Goal: Task Accomplishment & Management: Complete application form

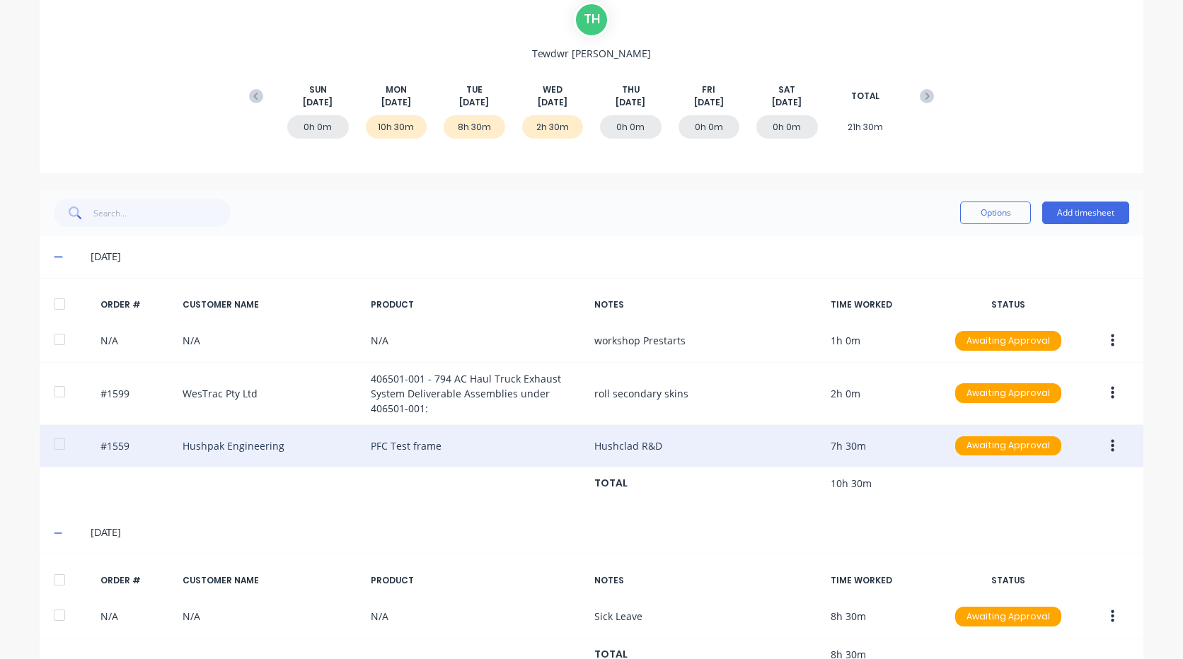
scroll to position [150, 0]
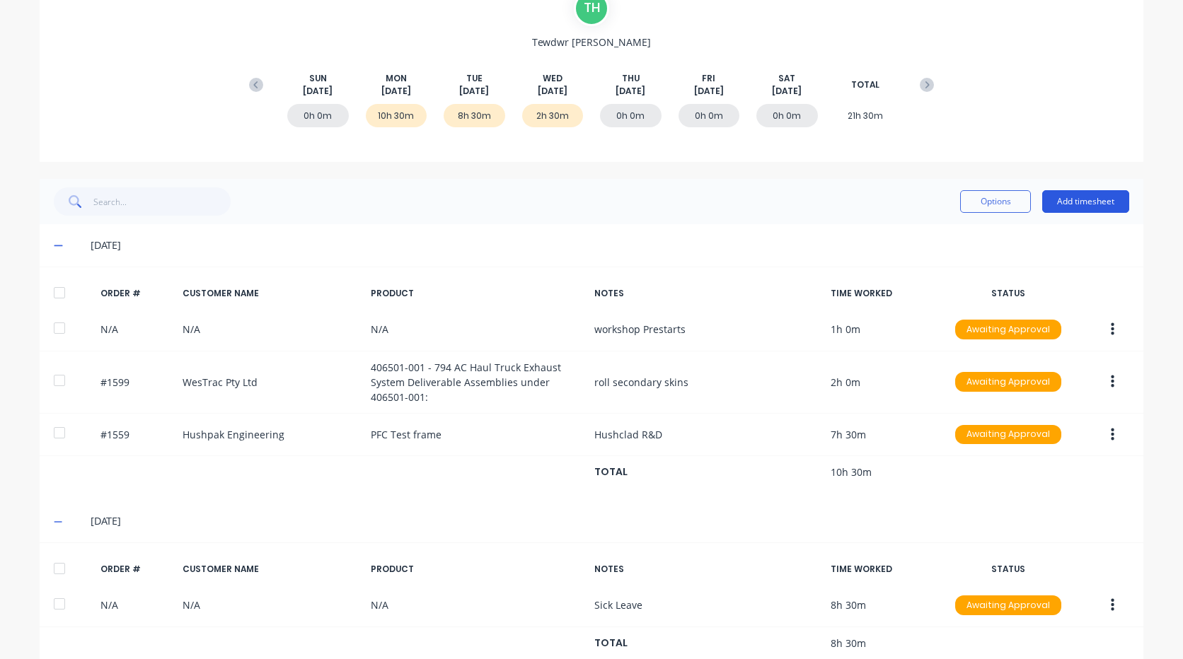
click at [1078, 199] on button "Add timesheet" at bounding box center [1085, 201] width 87 height 23
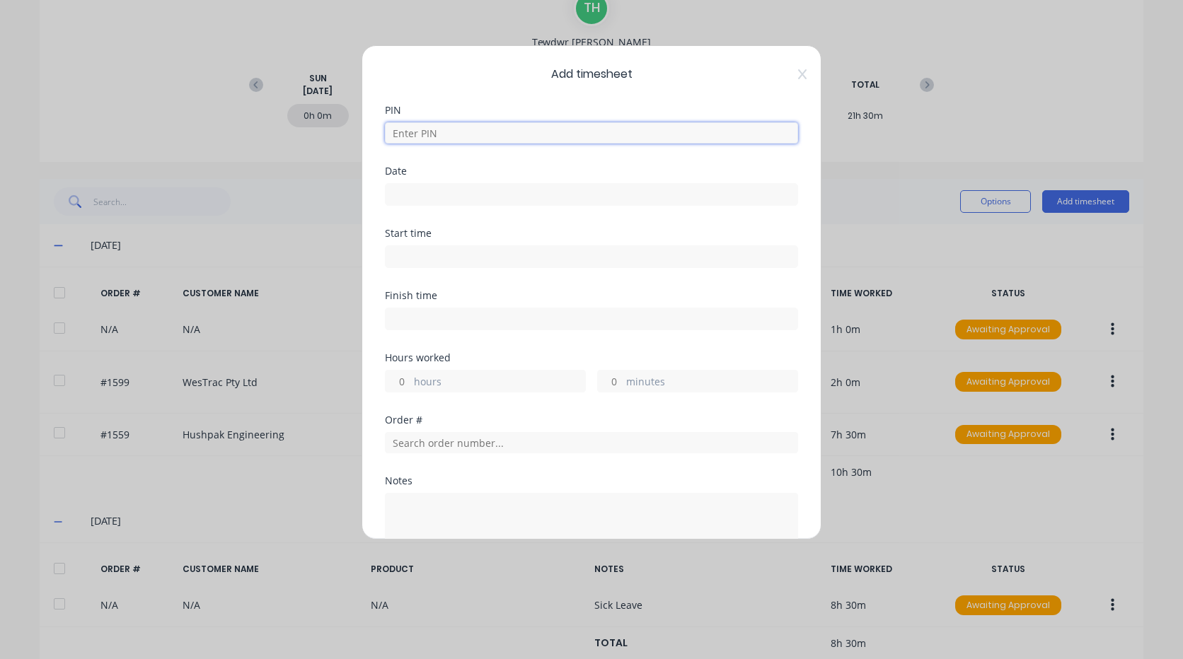
click at [673, 126] on input at bounding box center [591, 132] width 413 height 21
type input "2711"
click at [446, 195] on input at bounding box center [592, 194] width 412 height 21
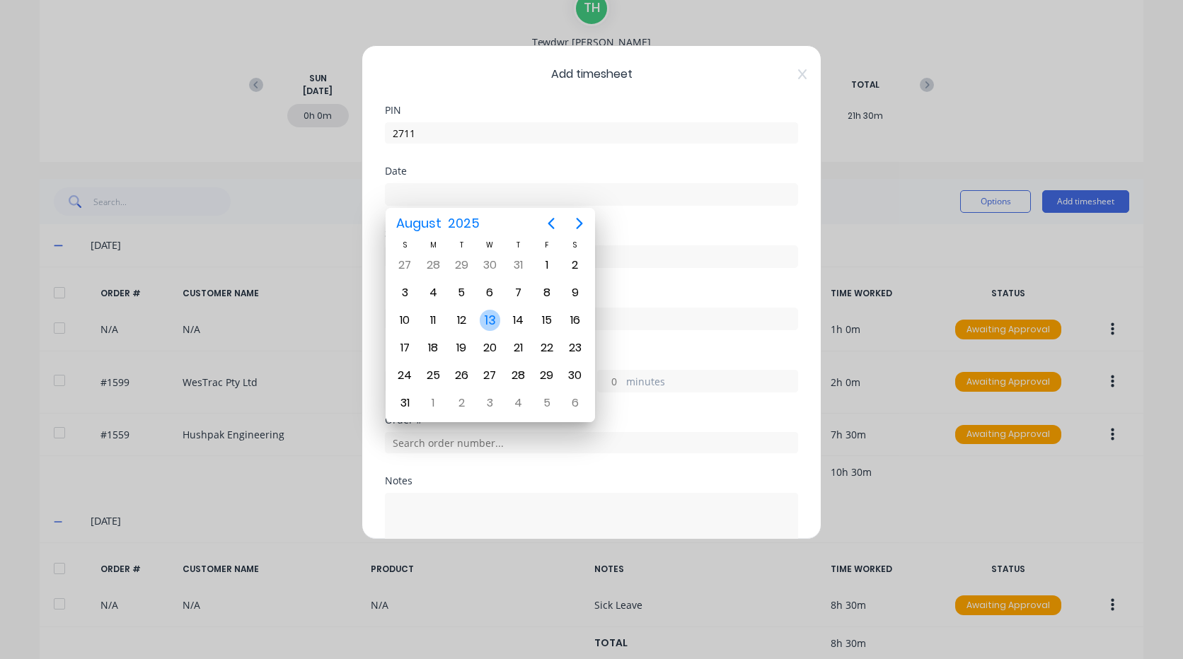
click at [487, 311] on div "13" at bounding box center [490, 320] width 21 height 21
type input "[DATE]"
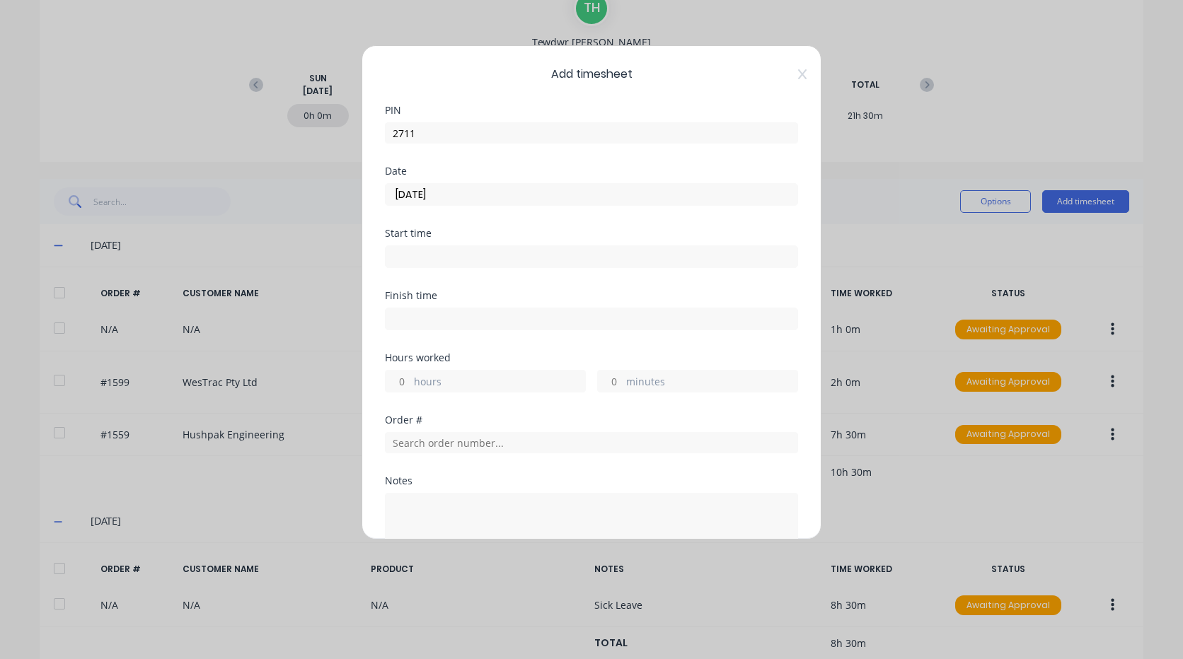
click at [408, 256] on input at bounding box center [592, 256] width 412 height 21
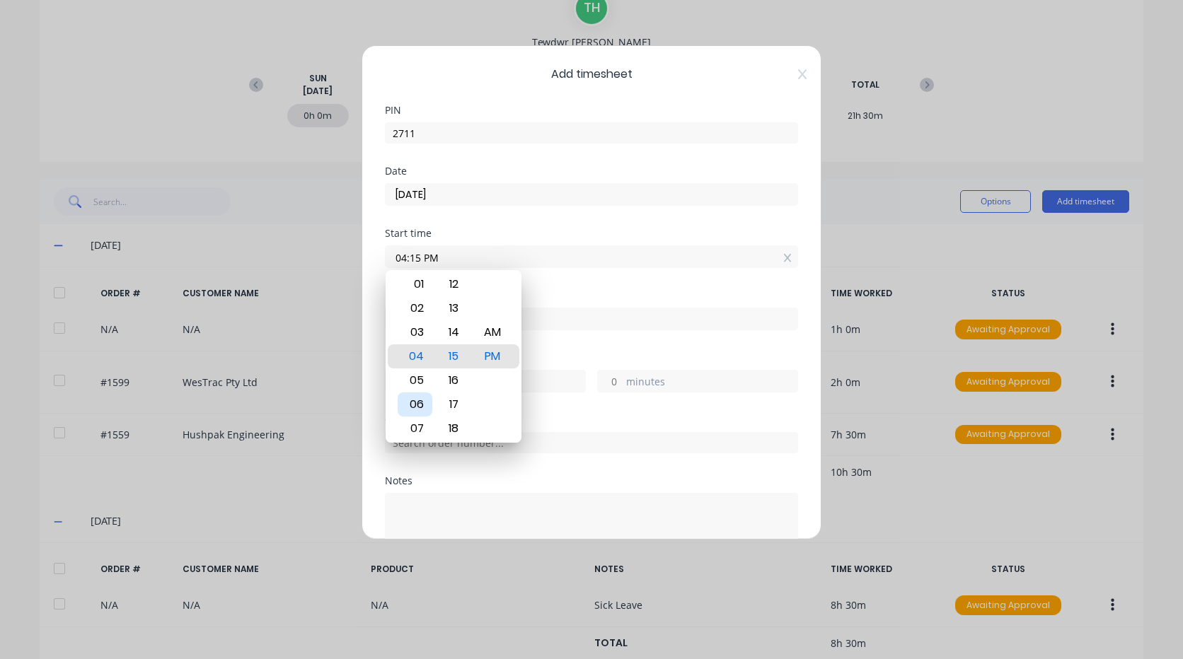
click at [421, 405] on div "06" at bounding box center [415, 405] width 35 height 24
click at [492, 336] on div "AM" at bounding box center [492, 332] width 35 height 24
type input "06:30 AM"
click at [567, 342] on div "Finish time" at bounding box center [591, 322] width 413 height 62
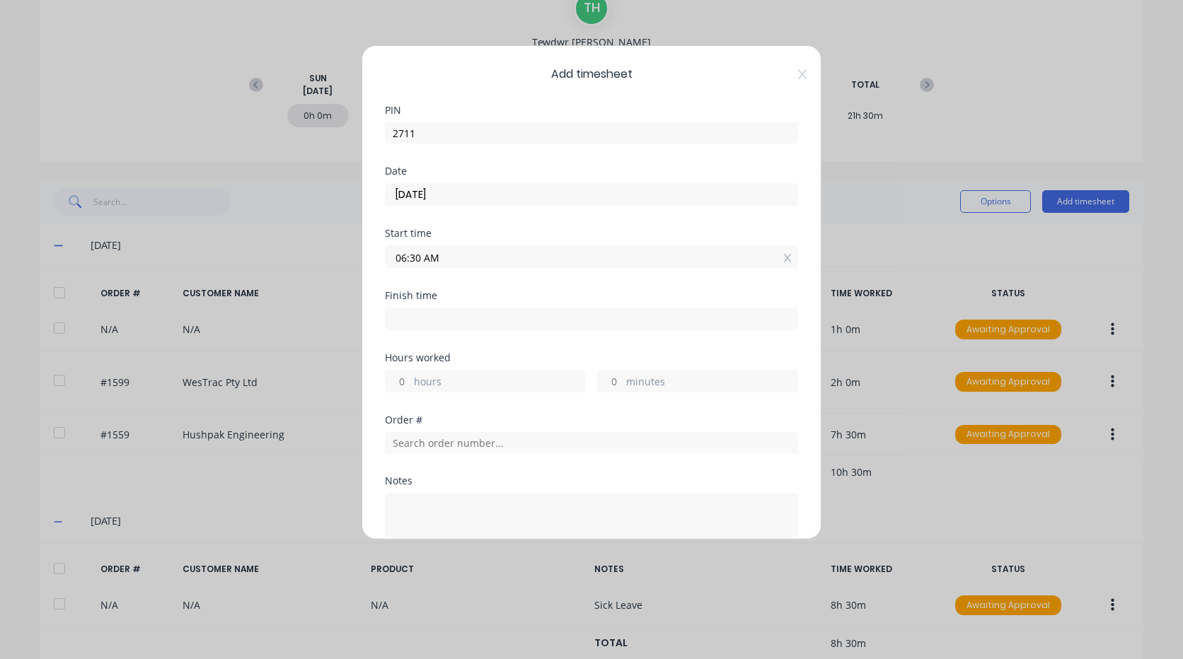
click at [496, 322] on input at bounding box center [592, 318] width 412 height 21
type input "04:15 PM"
type input "9"
type input "45"
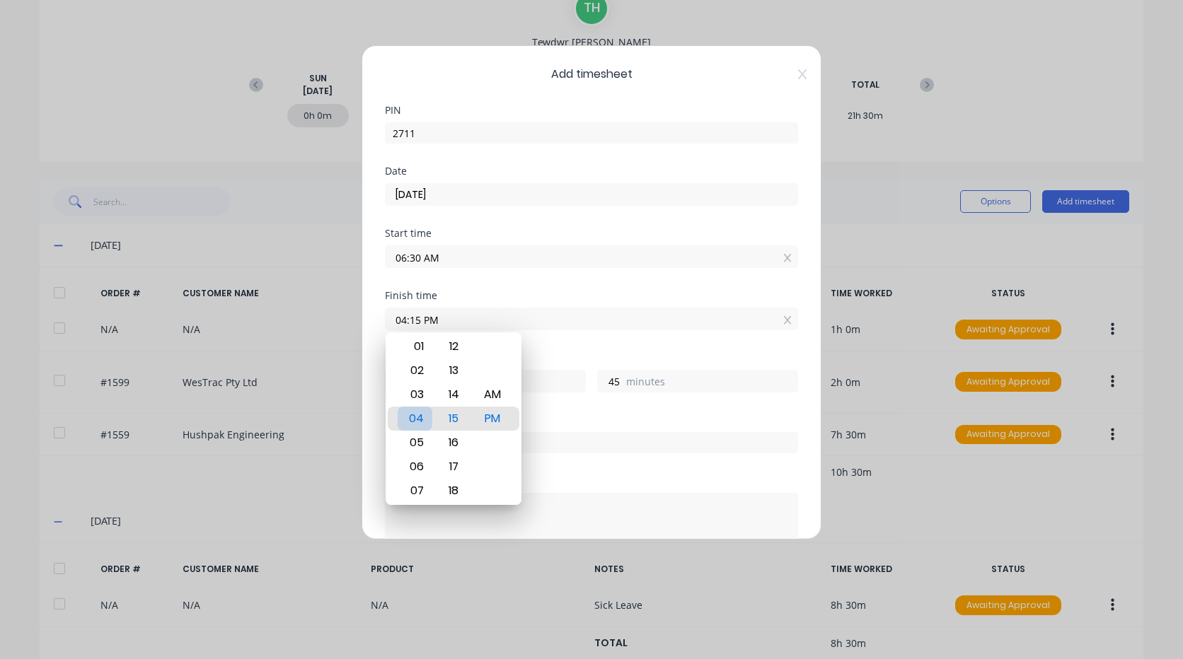
click at [418, 419] on div "04" at bounding box center [415, 419] width 35 height 24
type input "04:17 PM"
type input "47"
type input "04:20 PM"
type input "50"
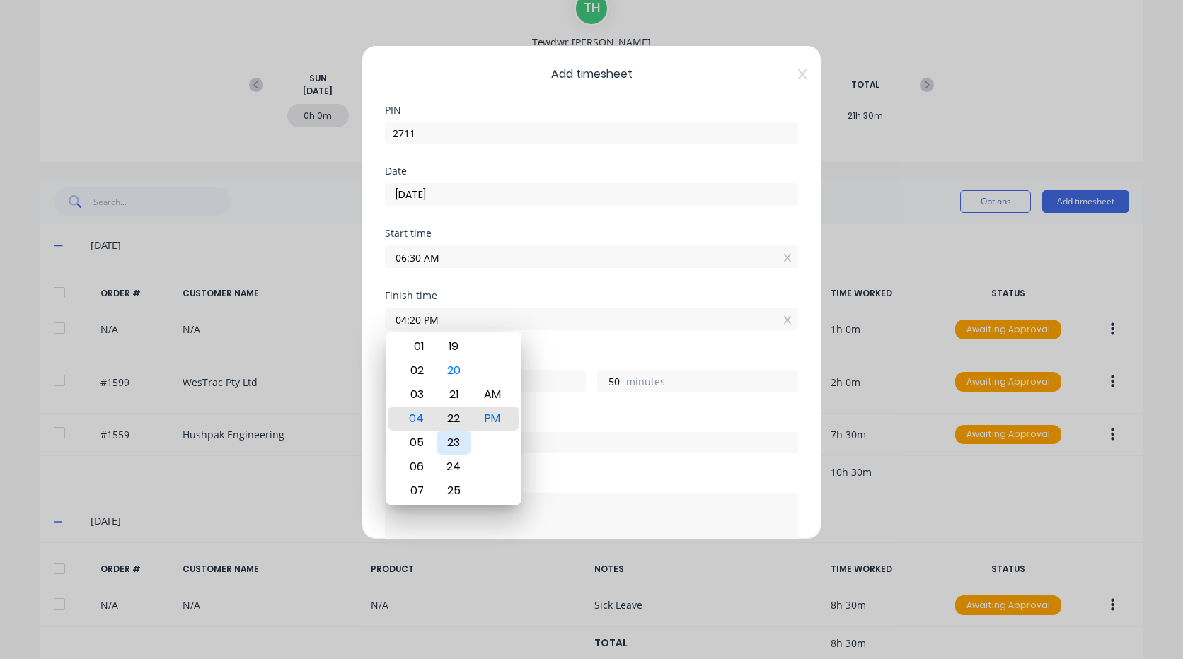
type input "04:22 PM"
type input "52"
type input "04:24 PM"
type input "54"
type input "04:27 PM"
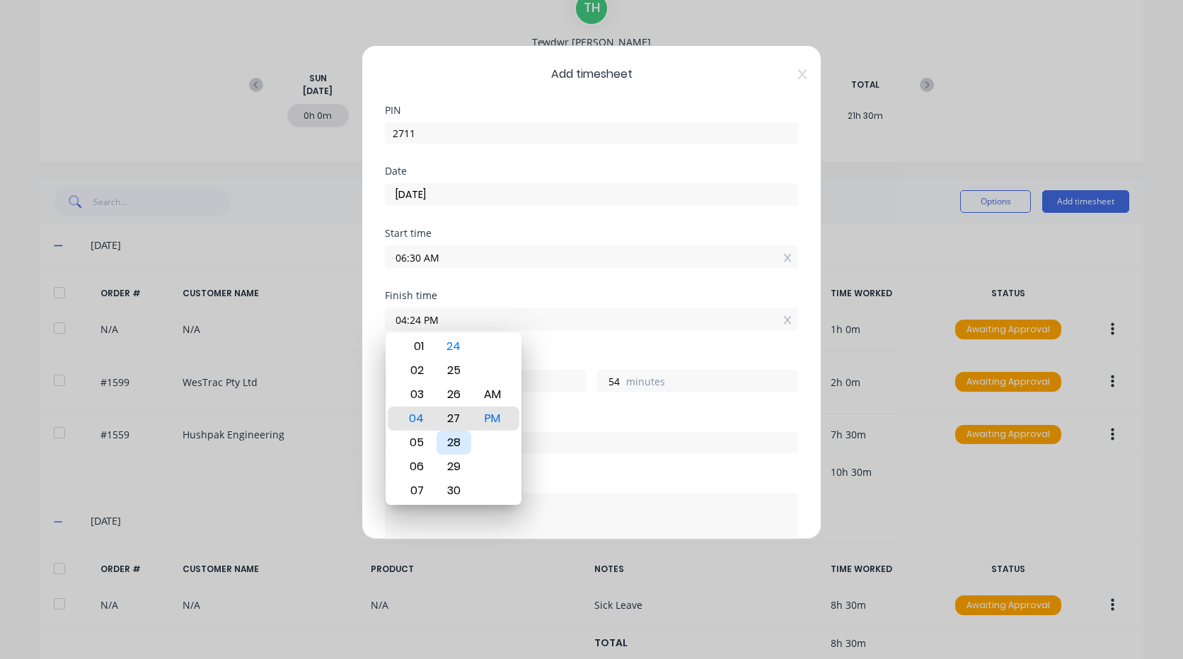
type input "57"
type input "04:29 PM"
type input "59"
click at [461, 444] on div "30" at bounding box center [453, 443] width 35 height 24
type input "04:30 PM"
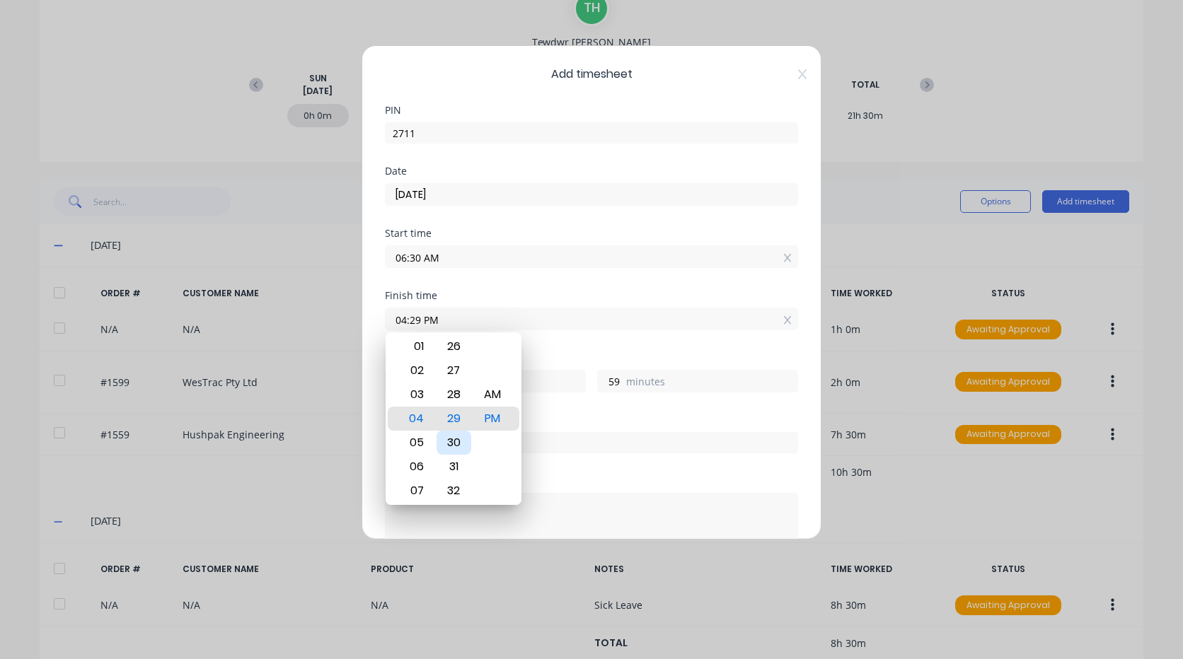
type input "10"
type input "0"
click at [596, 421] on div "Order #" at bounding box center [591, 420] width 413 height 10
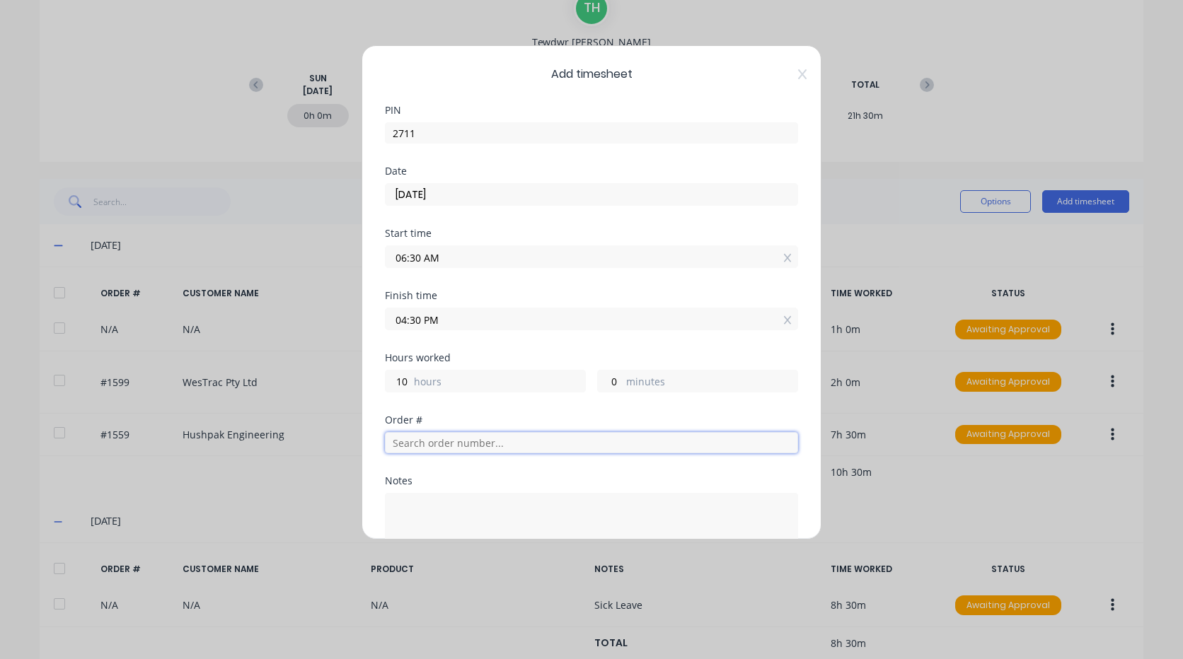
click at [446, 445] on input "text" at bounding box center [591, 442] width 413 height 21
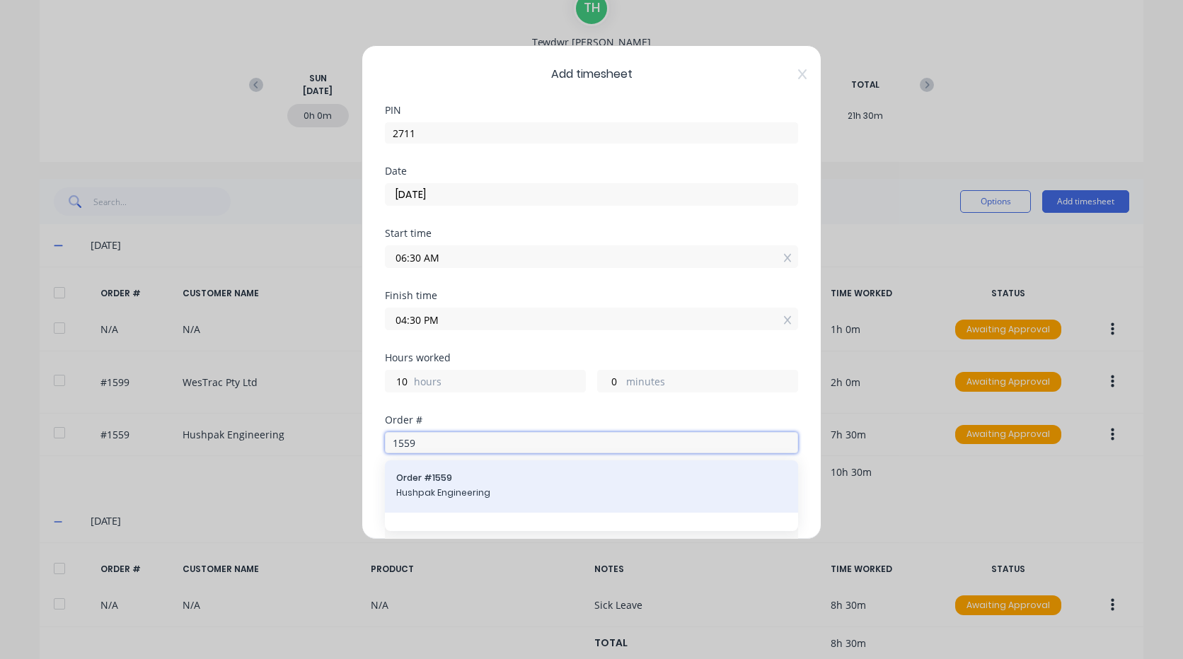
type input "1559"
click at [468, 497] on span "Hushpak Engineering" at bounding box center [591, 493] width 390 height 13
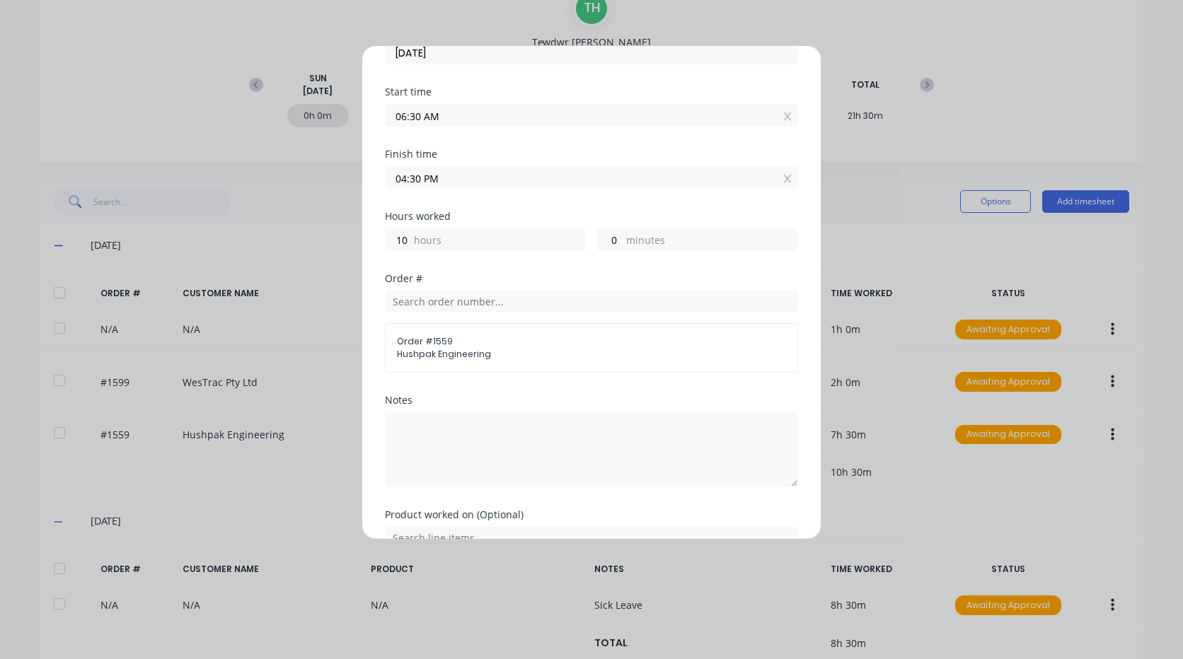
scroll to position [212, 0]
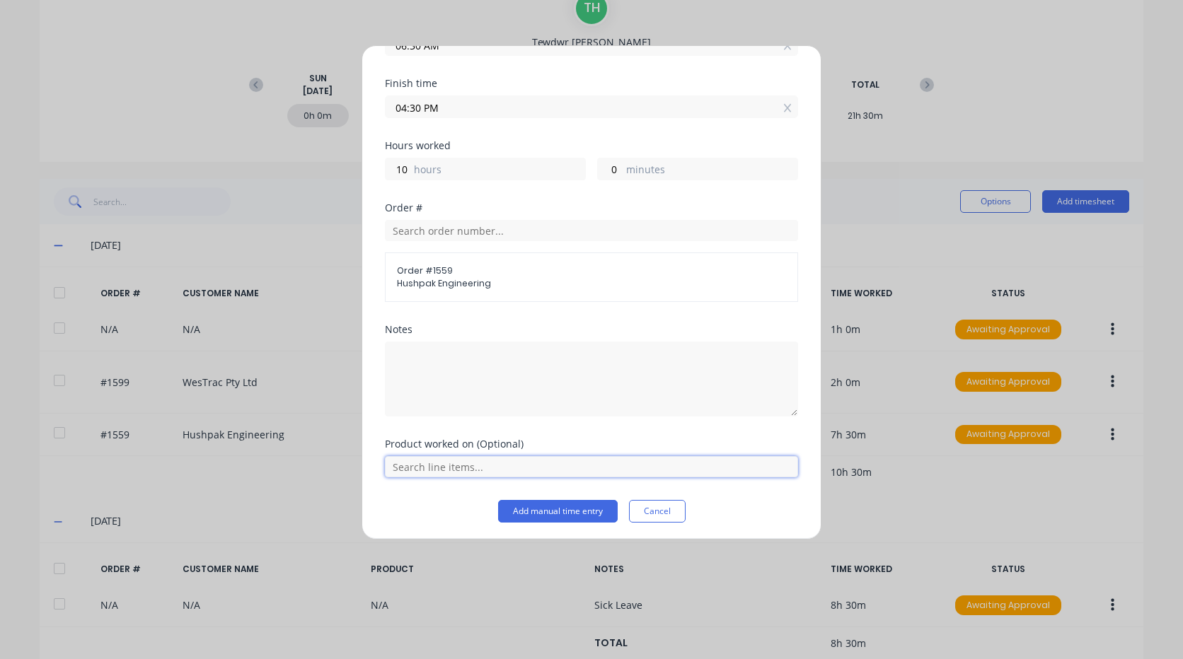
click at [449, 469] on input "text" at bounding box center [591, 466] width 413 height 21
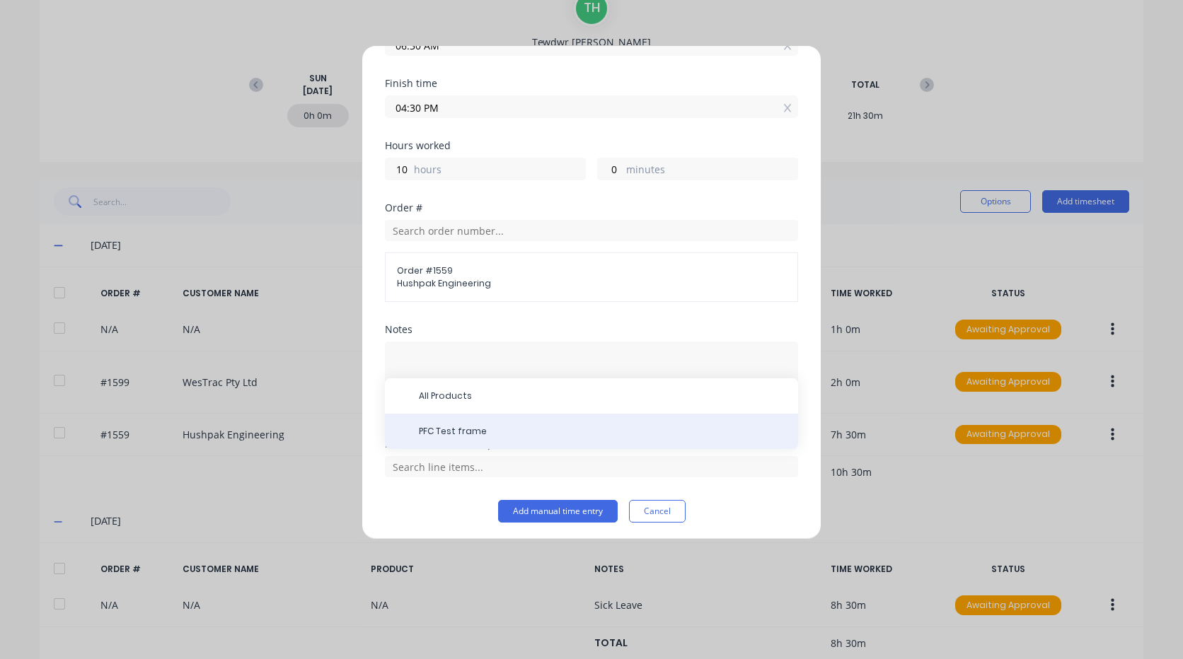
click at [449, 436] on span "PFC Test frame" at bounding box center [603, 431] width 368 height 13
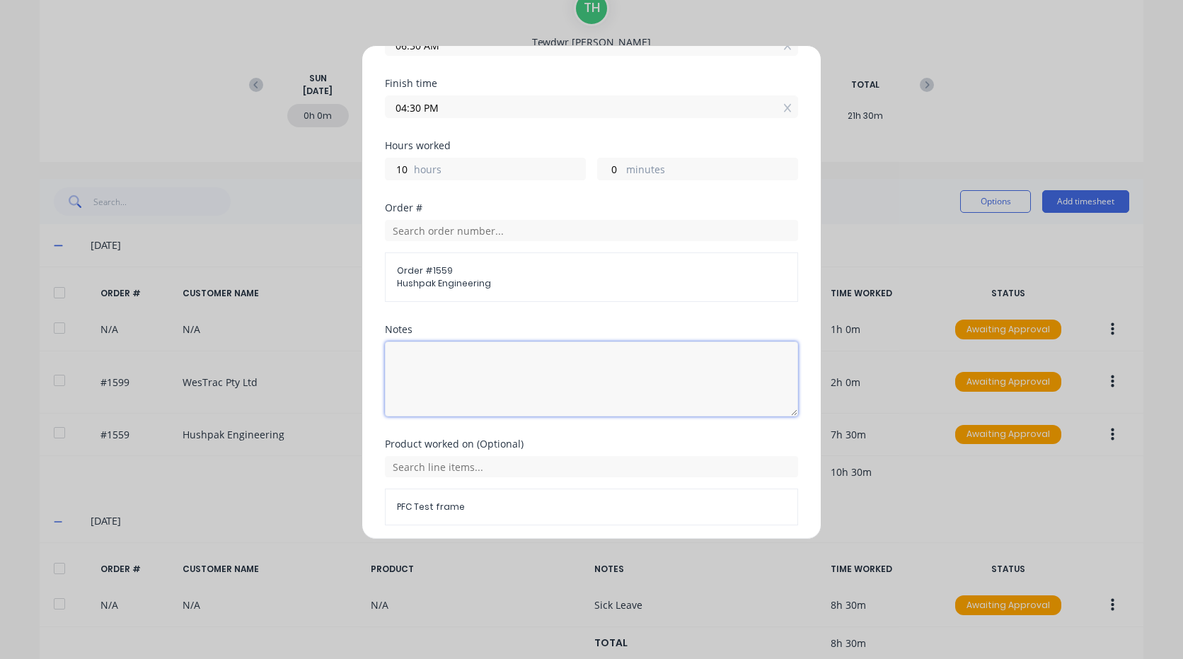
click at [441, 372] on textarea at bounding box center [591, 379] width 413 height 75
type textarea "h"
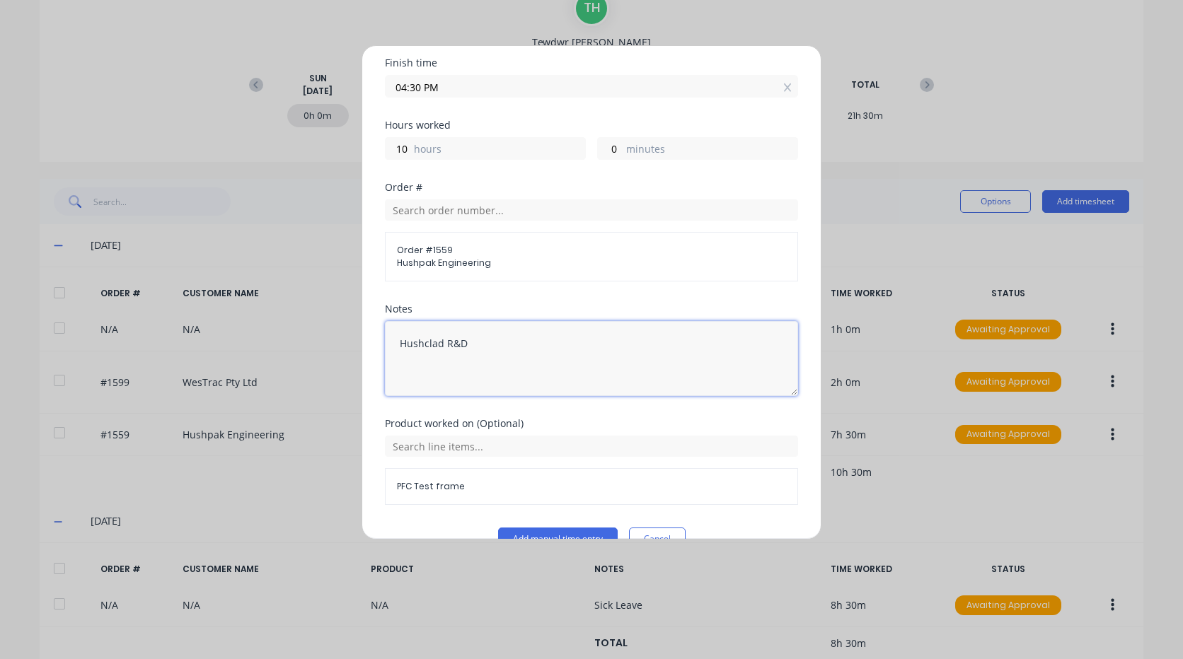
scroll to position [264, 0]
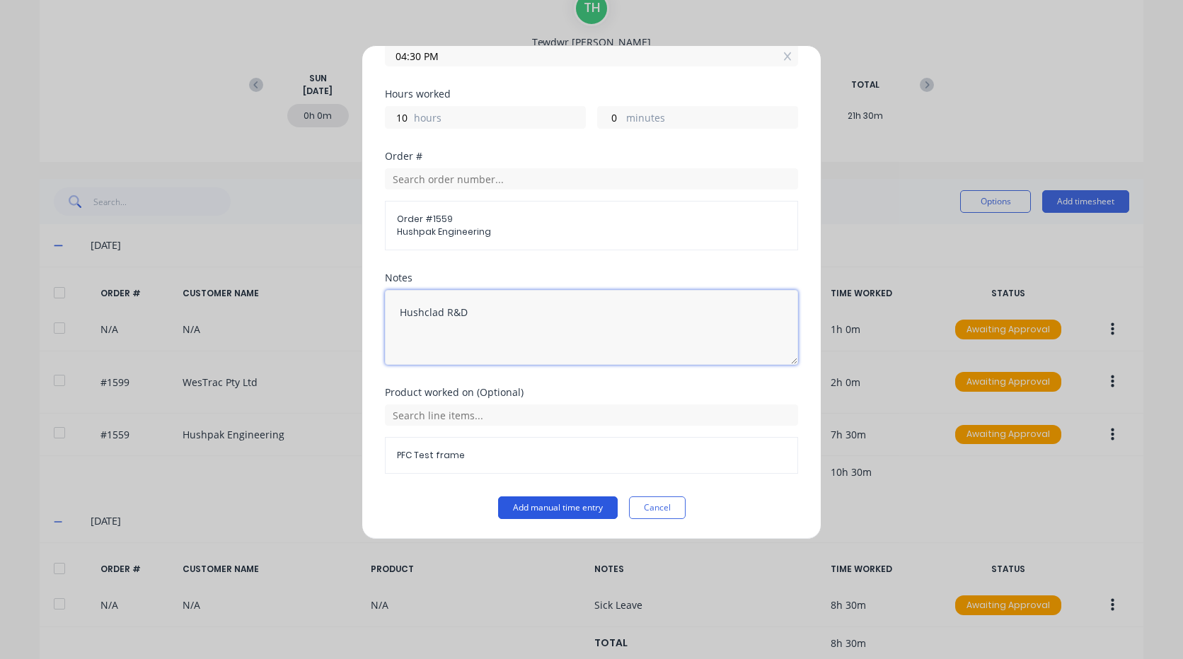
type textarea "Hushclad R&D"
click at [569, 505] on button "Add manual time entry" at bounding box center [558, 508] width 120 height 23
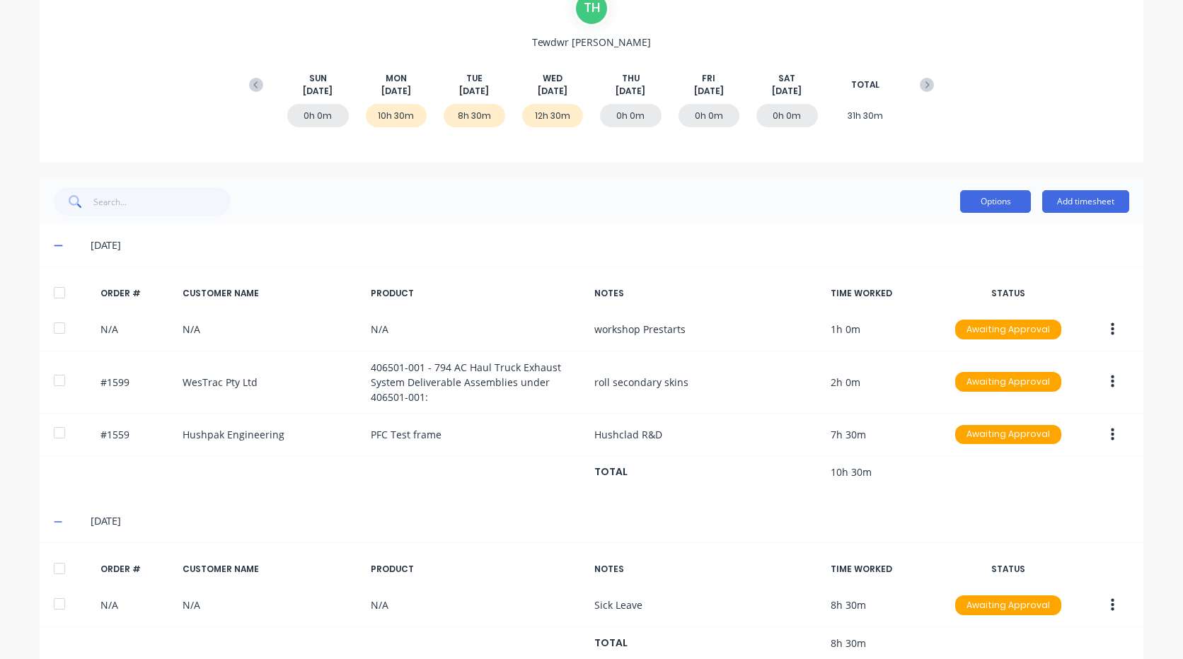
click at [993, 202] on button "Options" at bounding box center [995, 201] width 71 height 23
click at [864, 186] on div "Options Delete Add timesheet" at bounding box center [592, 201] width 1104 height 45
click at [54, 241] on icon at bounding box center [58, 246] width 9 height 10
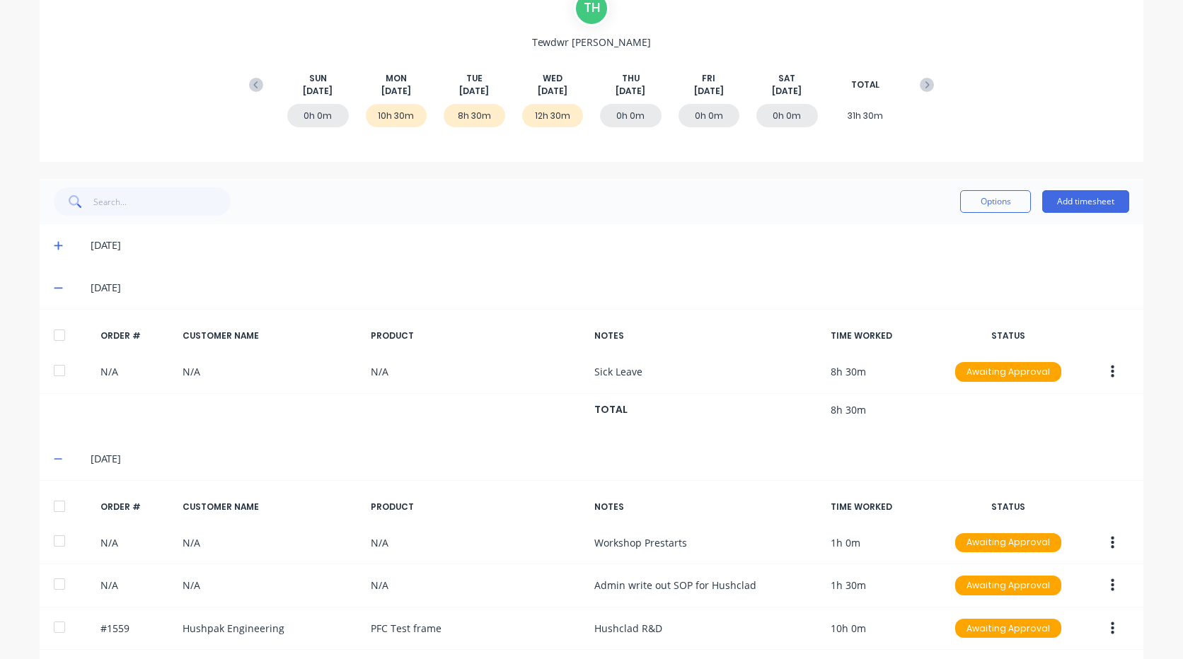
click at [54, 289] on icon at bounding box center [58, 288] width 8 height 1
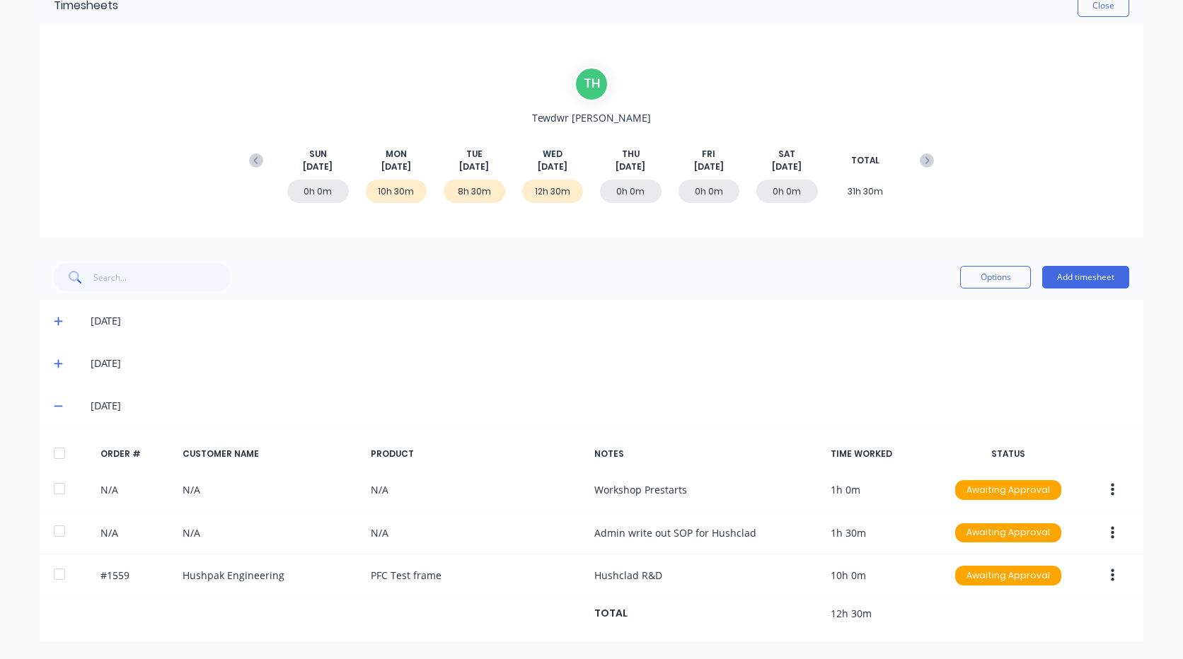
click at [54, 406] on icon at bounding box center [58, 406] width 8 height 1
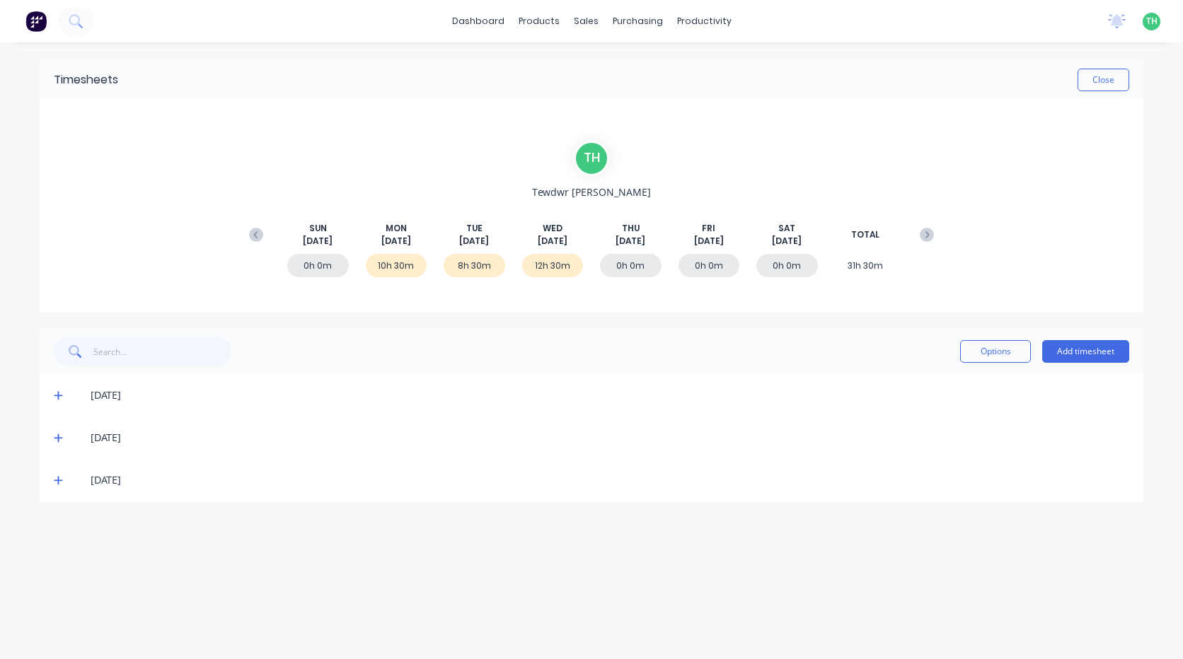
scroll to position [0, 0]
click at [61, 480] on icon at bounding box center [58, 481] width 8 height 8
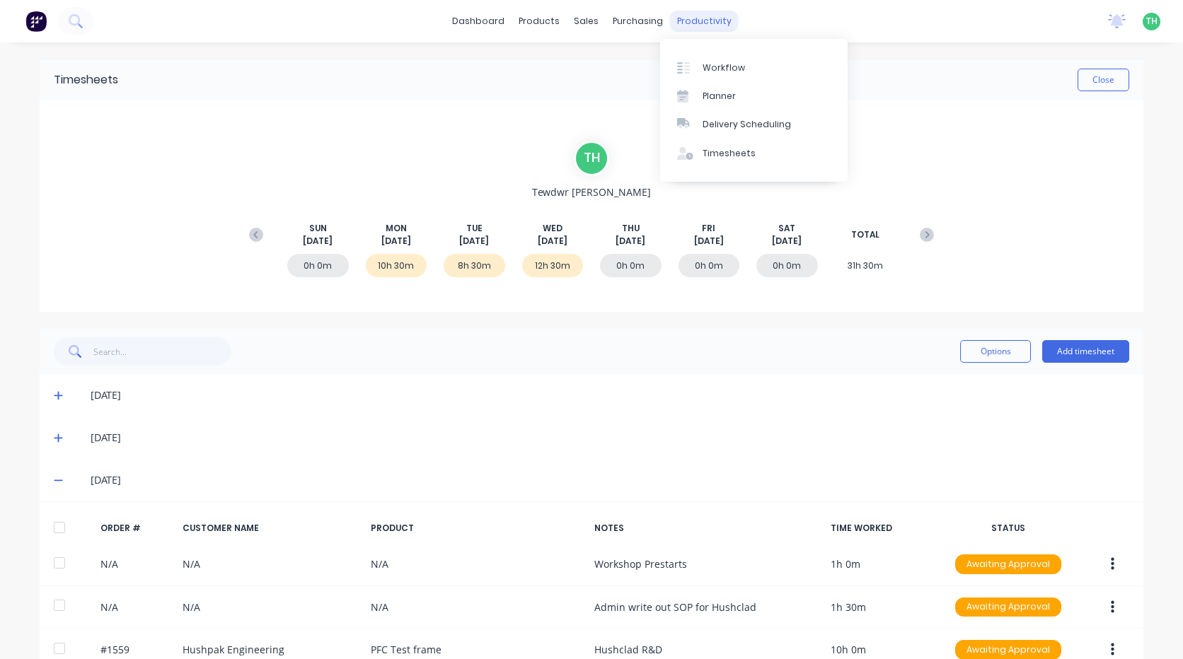
click at [700, 20] on div "productivity" at bounding box center [704, 21] width 69 height 21
click at [719, 71] on div "Workflow" at bounding box center [723, 68] width 42 height 13
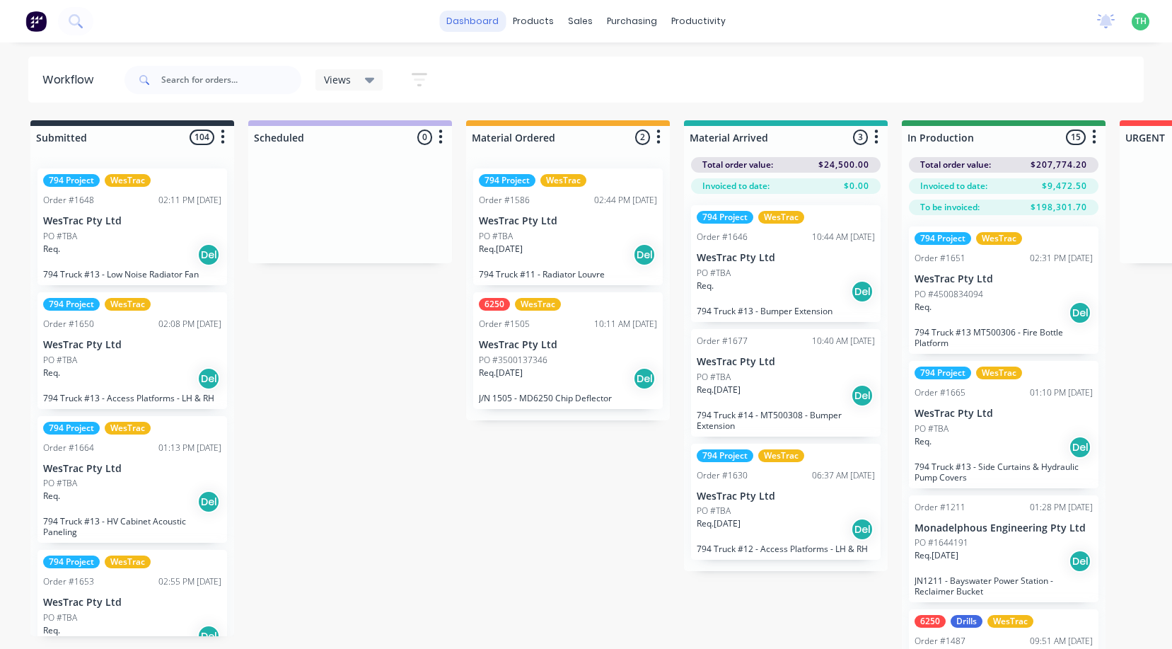
click at [496, 18] on link "dashboard" at bounding box center [472, 21] width 66 height 21
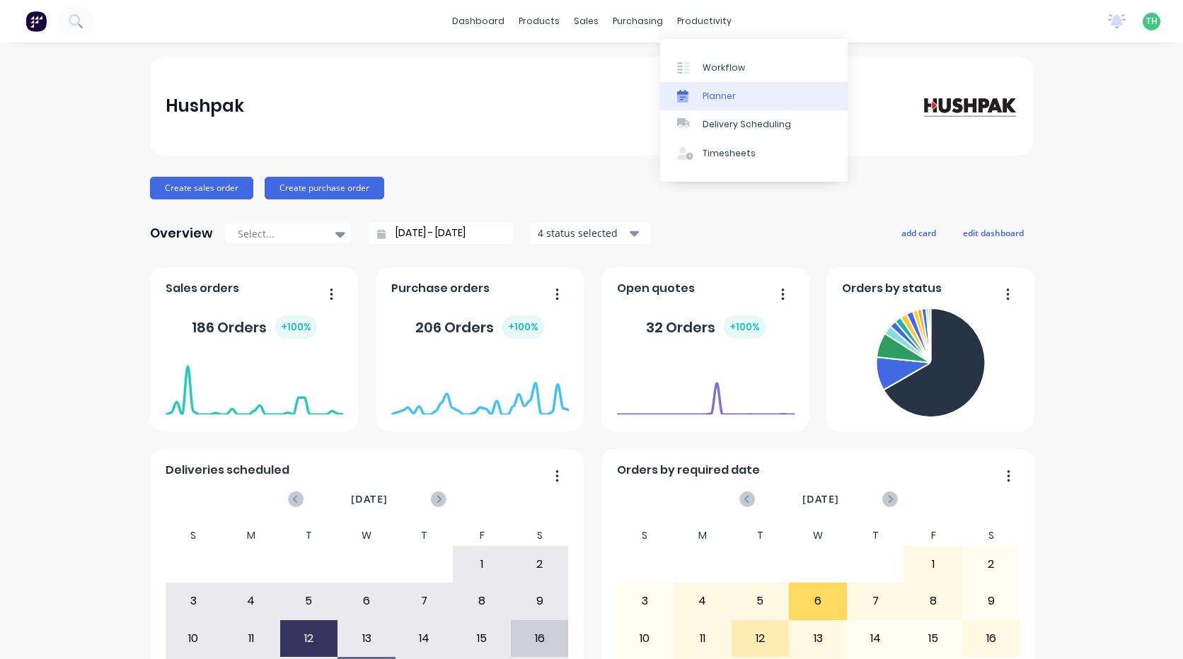
click at [705, 99] on div "Planner" at bounding box center [718, 96] width 33 height 13
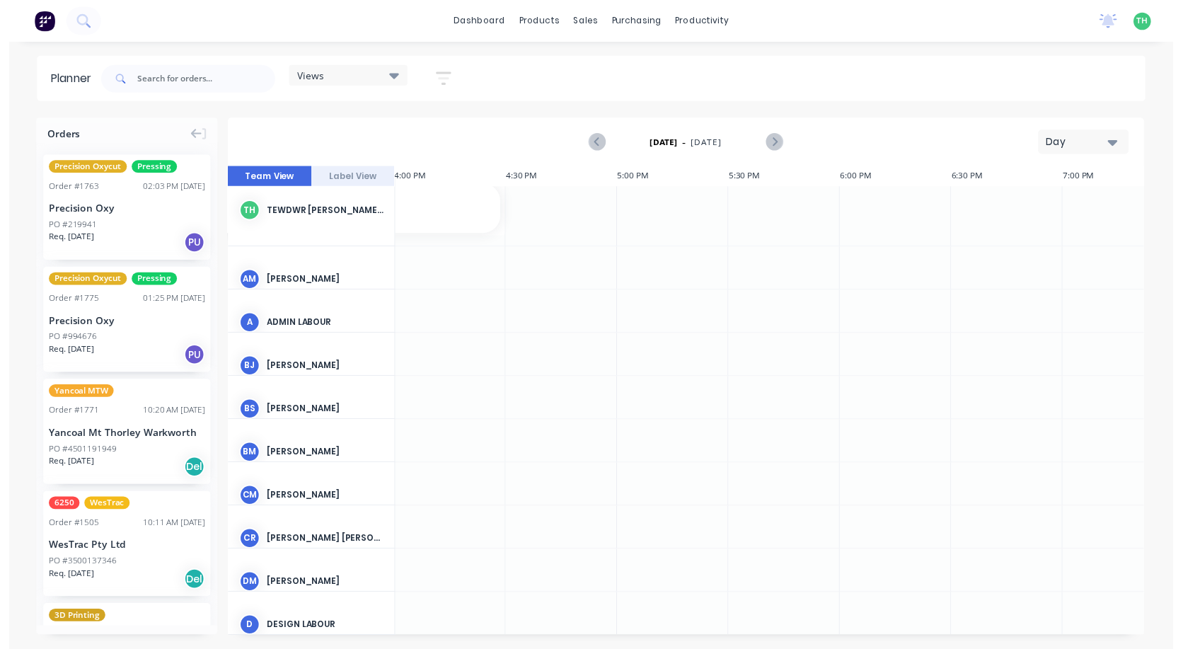
scroll to position [0, 2491]
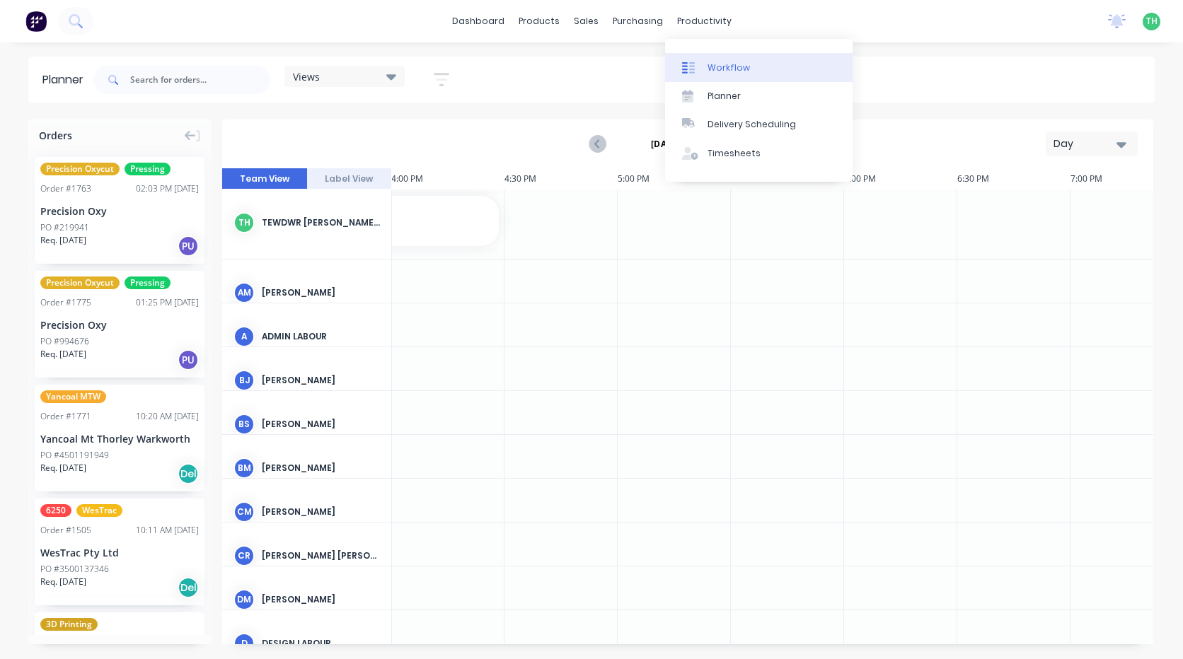
click at [700, 71] on div at bounding box center [692, 68] width 21 height 13
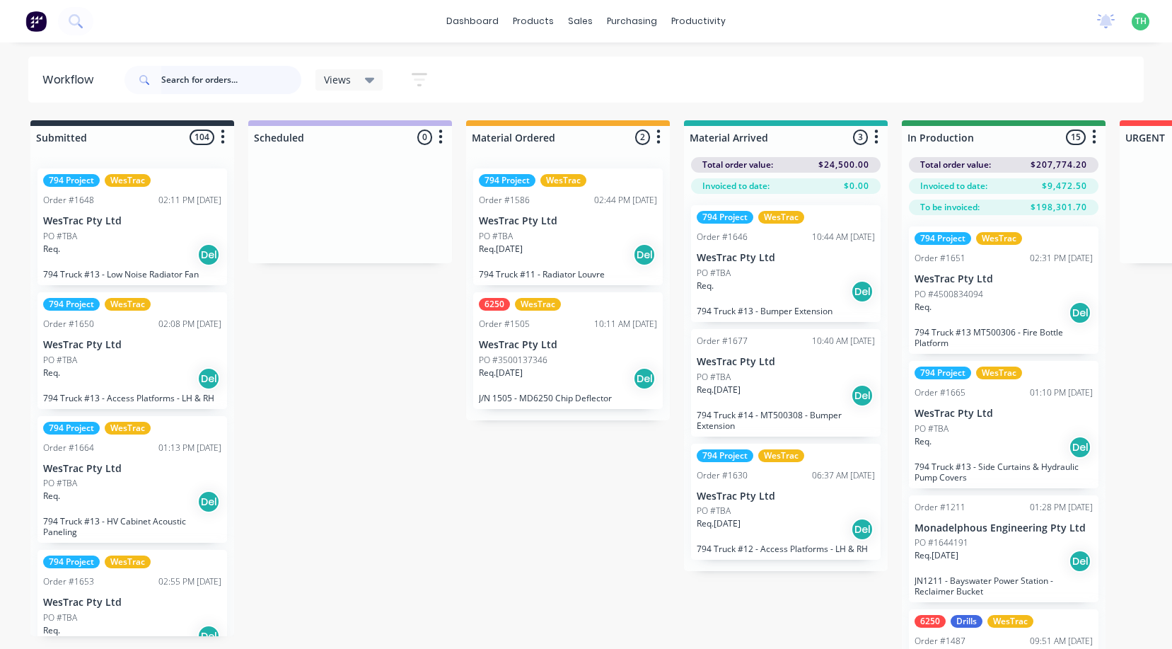
click at [248, 84] on input "text" at bounding box center [231, 80] width 140 height 28
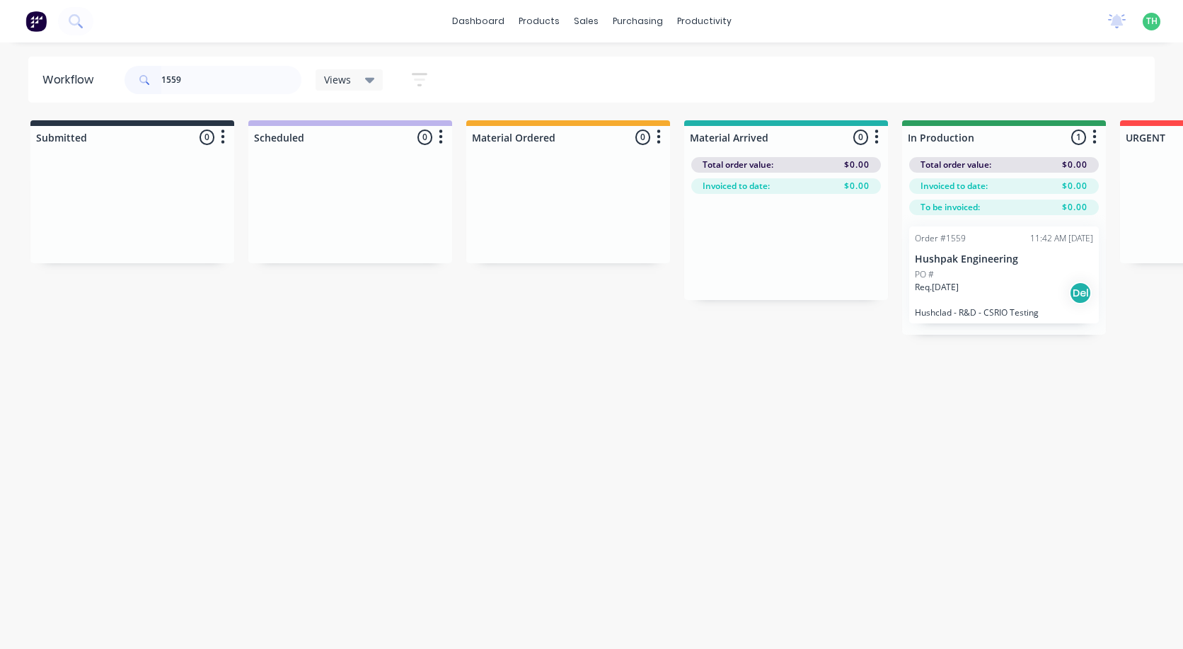
click at [996, 281] on div "Req. [DATE] Del" at bounding box center [1004, 293] width 178 height 24
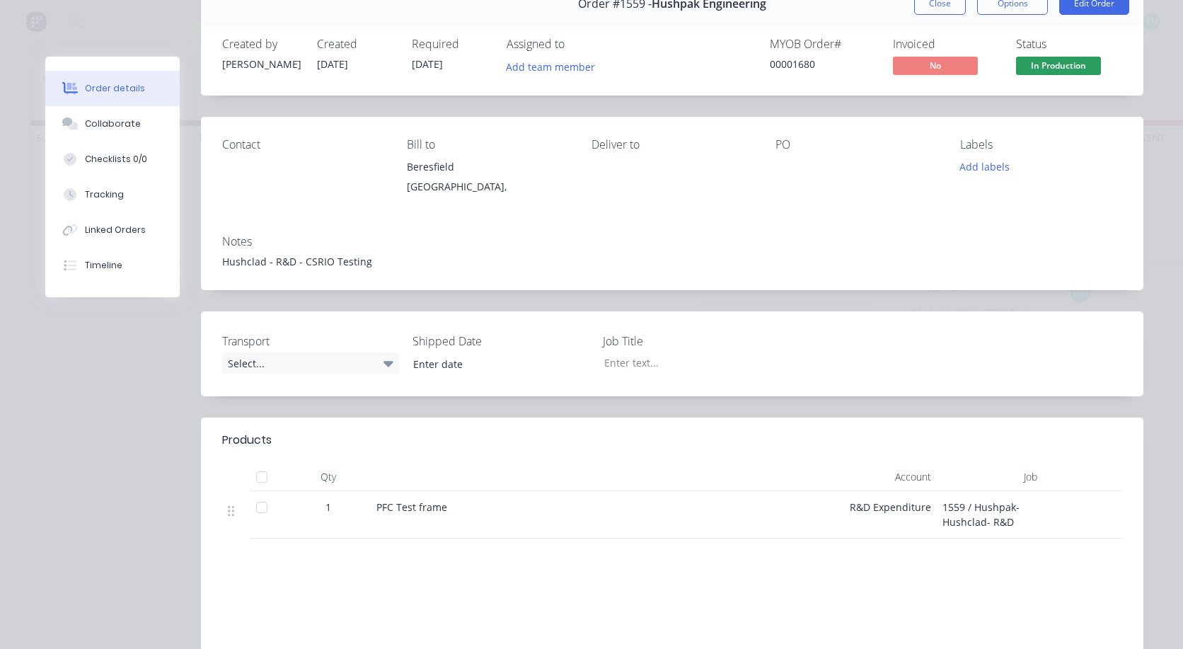
scroll to position [141, 0]
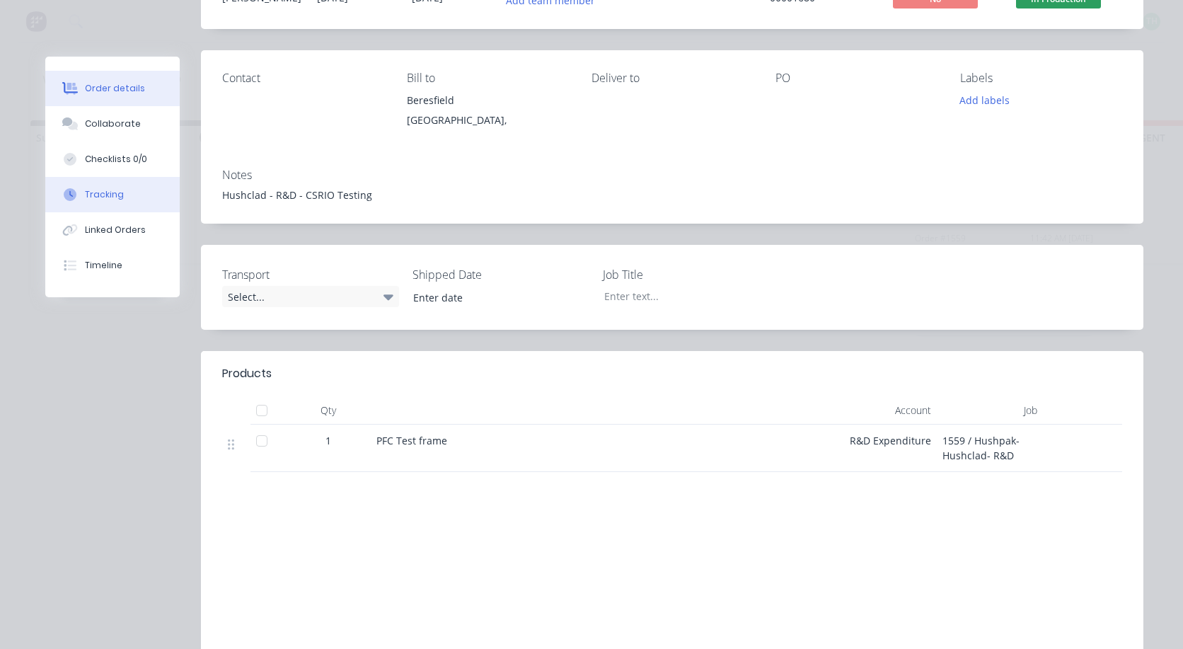
click at [105, 201] on button "Tracking" at bounding box center [112, 194] width 134 height 35
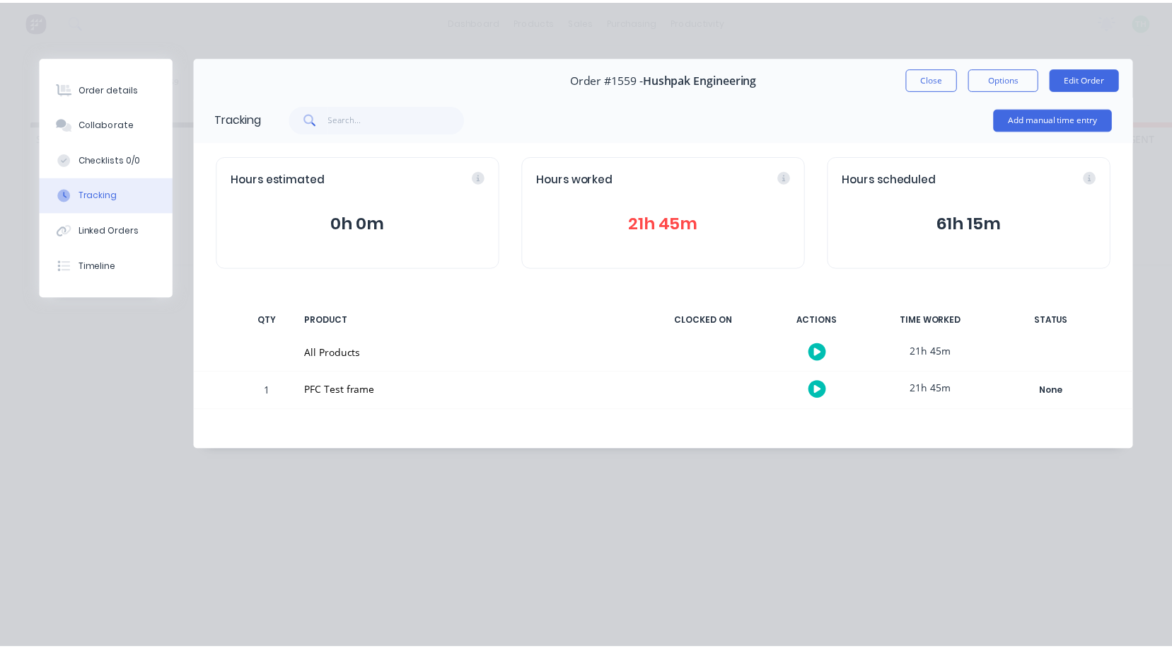
scroll to position [0, 0]
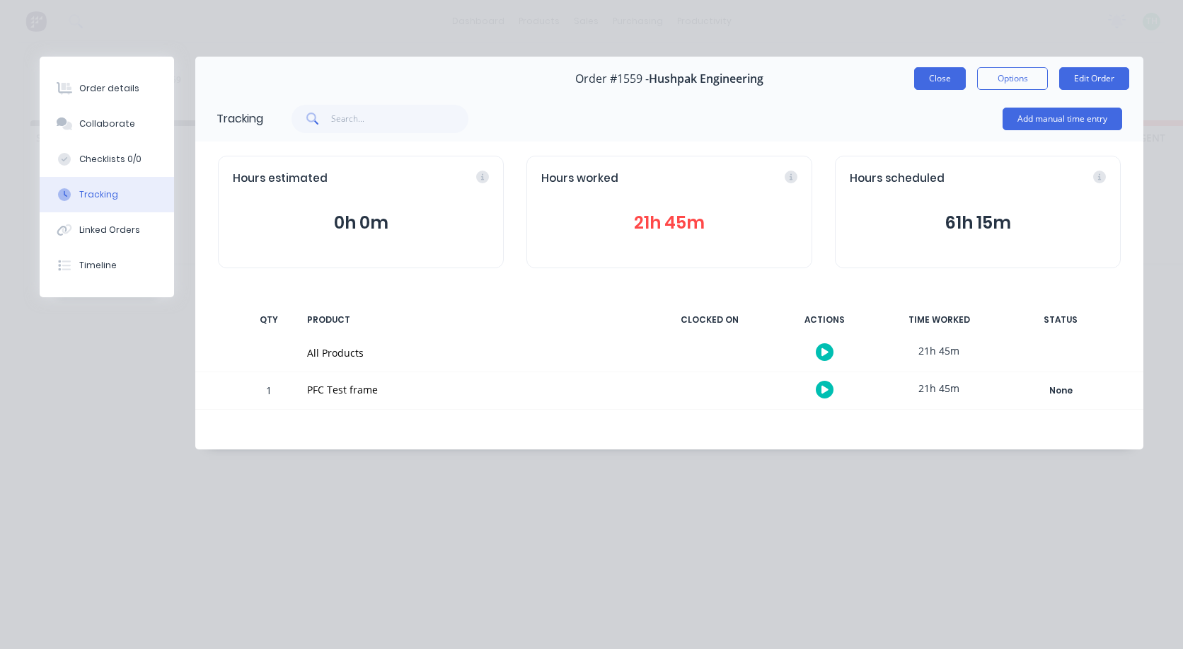
click at [933, 78] on button "Close" at bounding box center [940, 78] width 52 height 23
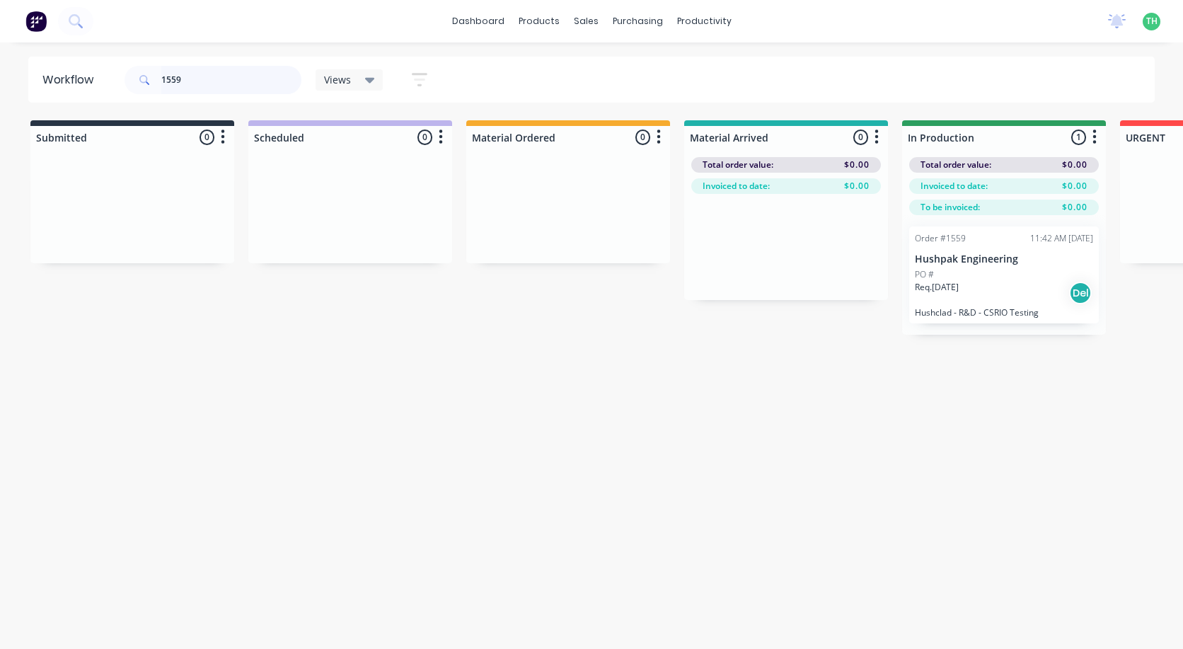
click at [206, 79] on input "1559" at bounding box center [231, 80] width 140 height 28
type input "1"
